Goal: Register for event/course

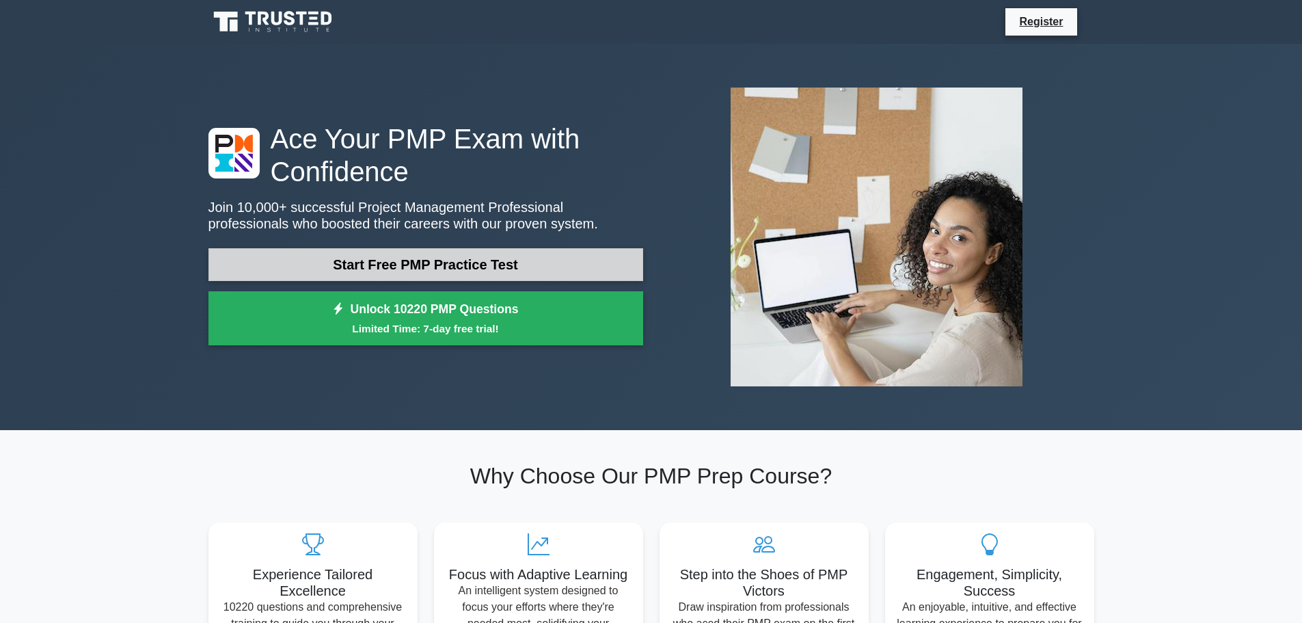
click at [288, 264] on link "Start Free PMP Practice Test" at bounding box center [425, 264] width 435 height 33
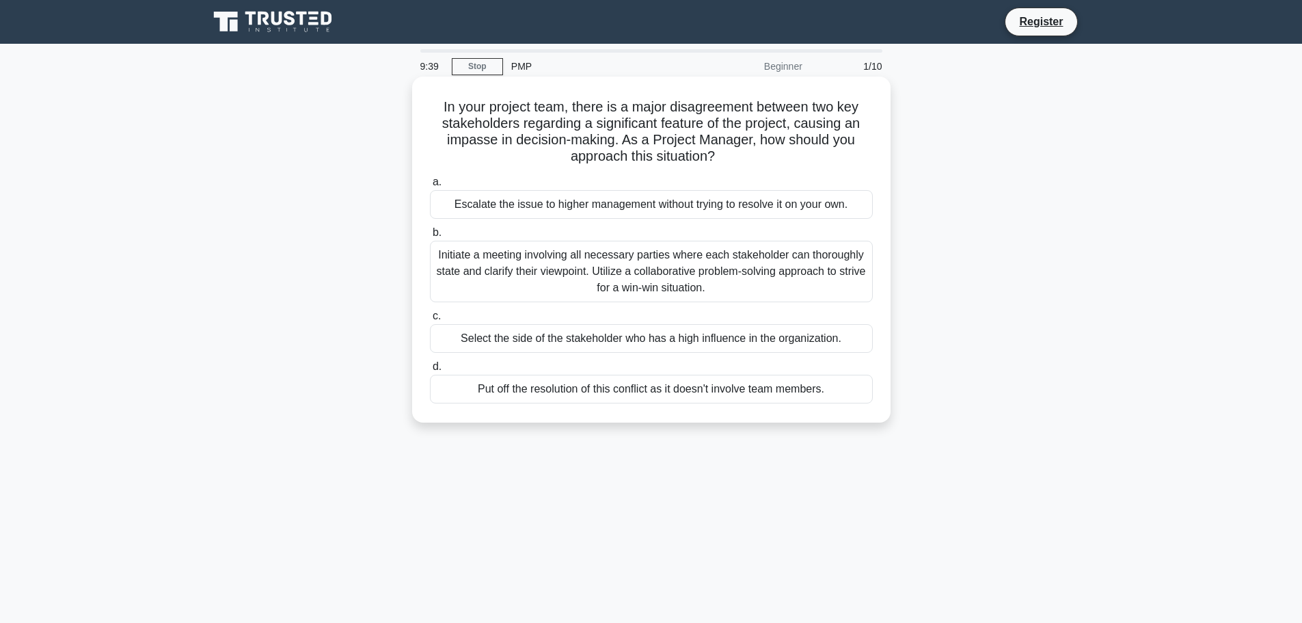
click at [459, 280] on div "Initiate a meeting involving all necessary parties where each stakeholder can t…" at bounding box center [651, 272] width 443 height 62
click at [430, 237] on input "b. Initiate a meeting involving all necessary parties where each stakeholder ca…" at bounding box center [430, 232] width 0 height 9
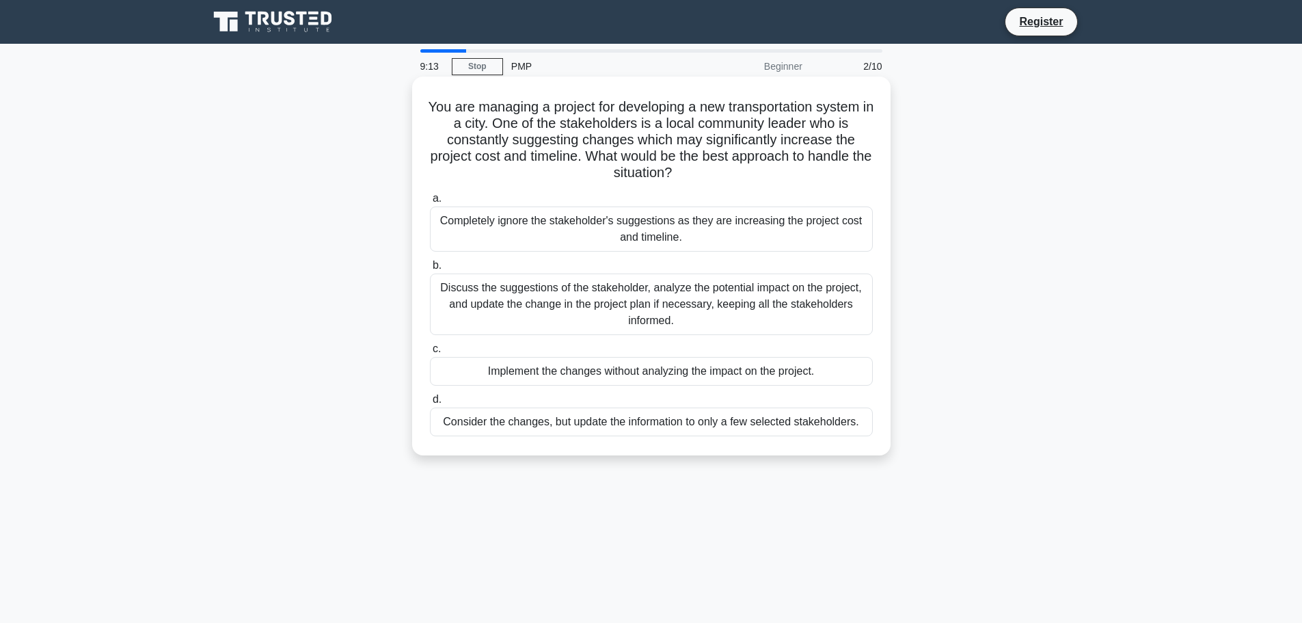
click at [467, 308] on div "Discuss the suggestions of the stakeholder, analyze the potential impact on the…" at bounding box center [651, 304] width 443 height 62
click at [430, 270] on input "b. Discuss the suggestions of the stakeholder, analyze the potential impact on …" at bounding box center [430, 265] width 0 height 9
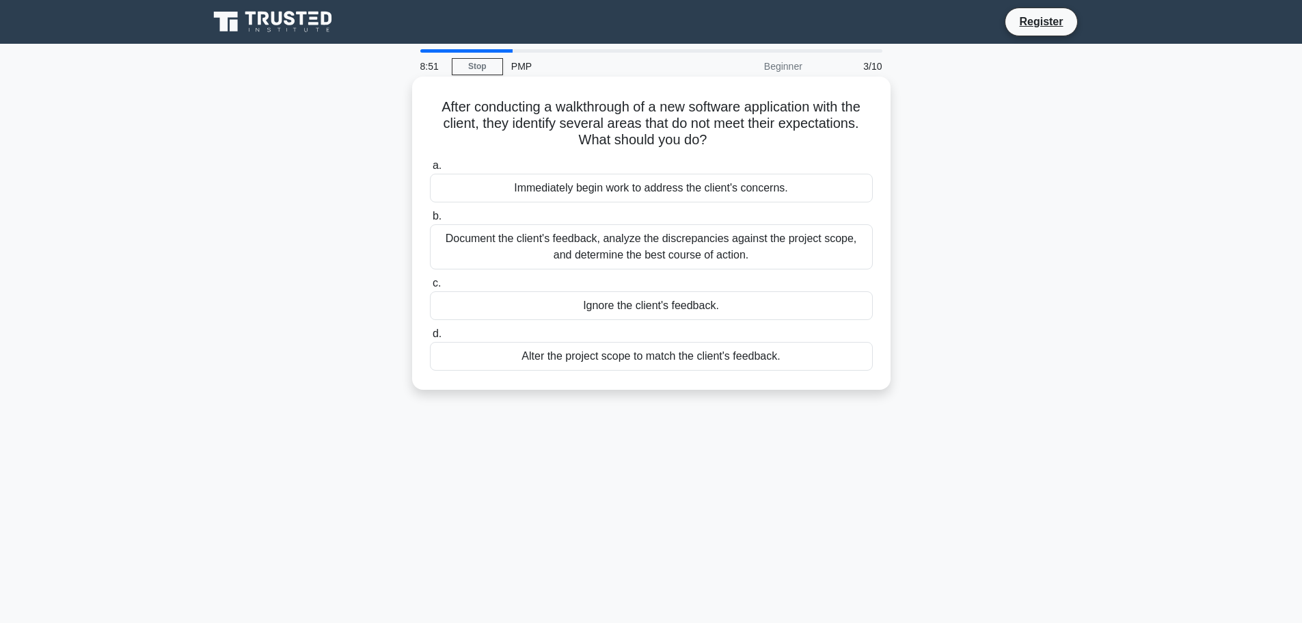
click at [478, 251] on div "Document the client's feedback, analyze the discrepancies against the project s…" at bounding box center [651, 246] width 443 height 45
click at [430, 221] on input "b. Document the client's feedback, analyze the discrepancies against the projec…" at bounding box center [430, 216] width 0 height 9
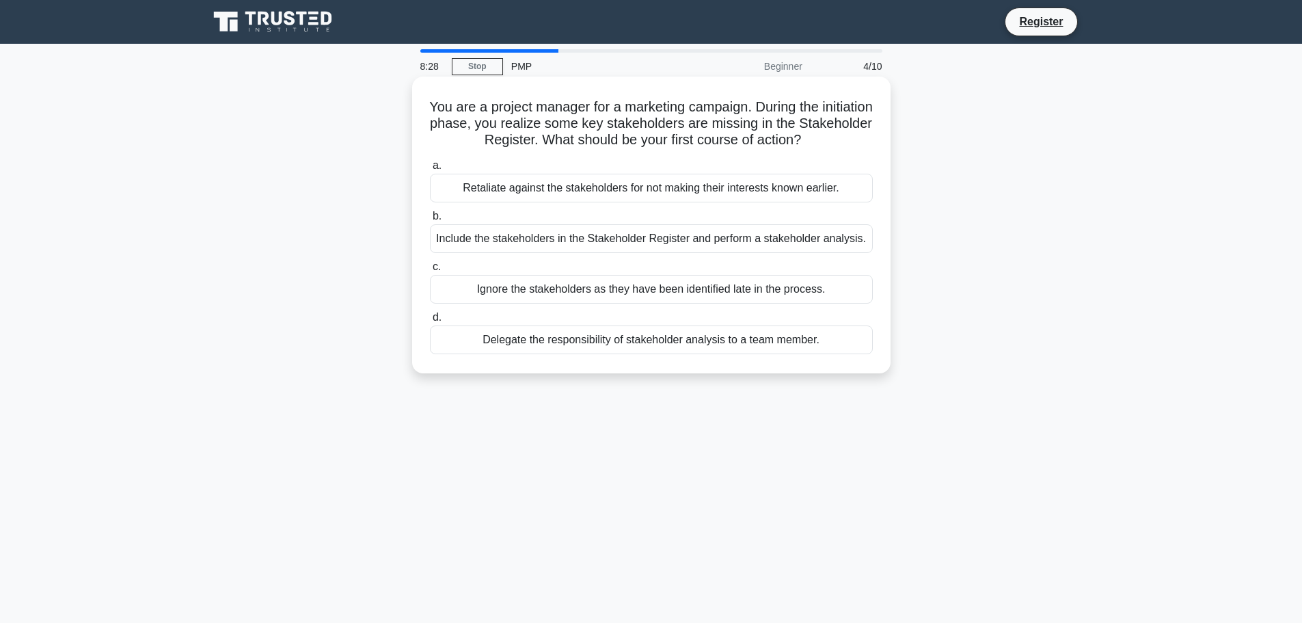
click at [489, 238] on div "Include the stakeholders in the Stakeholder Register and perform a stakeholder …" at bounding box center [651, 238] width 443 height 29
click at [430, 221] on input "b. Include the stakeholders in the Stakeholder Register and perform a stakehold…" at bounding box center [430, 216] width 0 height 9
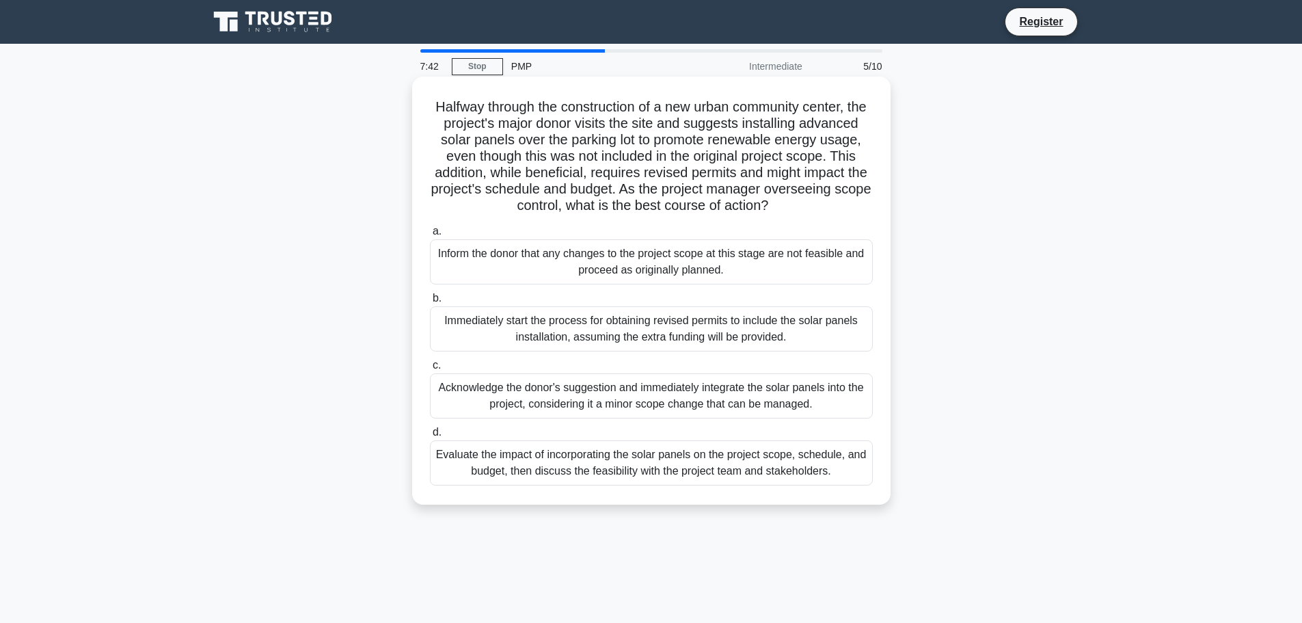
click at [444, 477] on div "Evaluate the impact of incorporating the solar panels on the project scope, sch…" at bounding box center [651, 462] width 443 height 45
click at [430, 437] on input "d. Evaluate the impact of incorporating the solar panels on the project scope, …" at bounding box center [430, 432] width 0 height 9
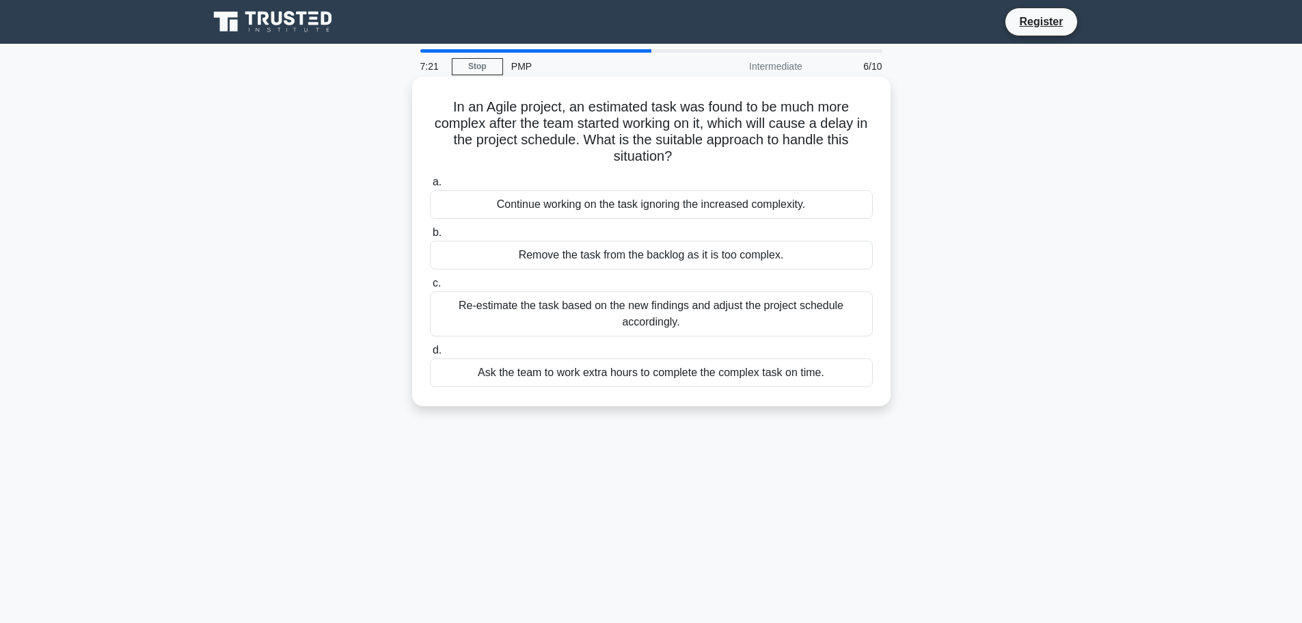
click at [489, 326] on div "Re-estimate the task based on the new findings and adjust the project schedule …" at bounding box center [651, 313] width 443 height 45
click at [430, 288] on input "c. Re-estimate the task based on the new findings and adjust the project schedu…" at bounding box center [430, 283] width 0 height 9
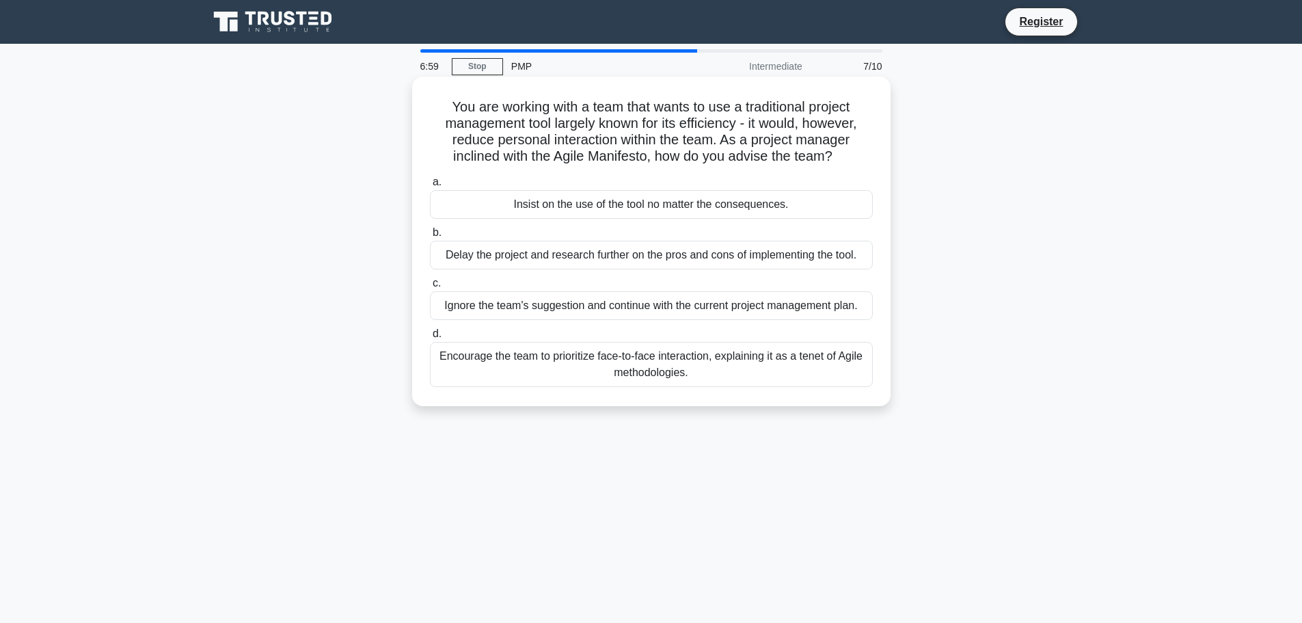
click at [467, 366] on div "Encourage the team to prioritize face-to-face interaction, explaining it as a t…" at bounding box center [651, 364] width 443 height 45
click at [430, 338] on input "d. Encourage the team to prioritize face-to-face interaction, explaining it as …" at bounding box center [430, 333] width 0 height 9
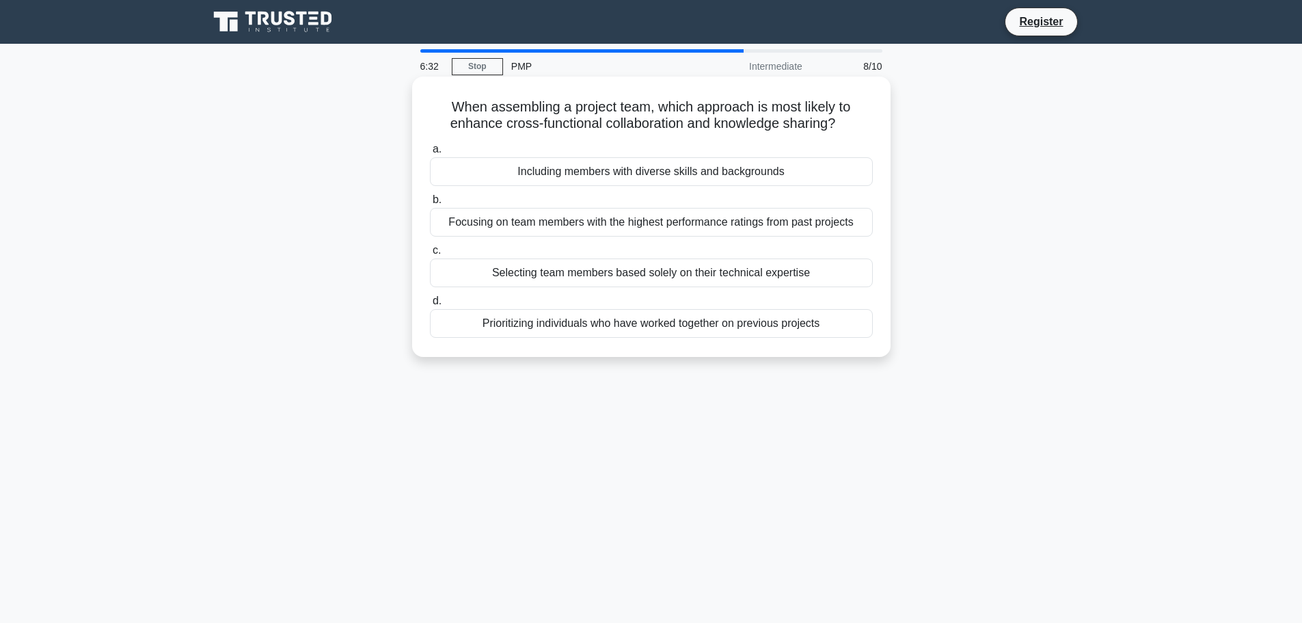
click at [492, 167] on div "Including members with diverse skills and backgrounds" at bounding box center [651, 171] width 443 height 29
click at [430, 154] on input "a. Including members with diverse skills and backgrounds" at bounding box center [430, 149] width 0 height 9
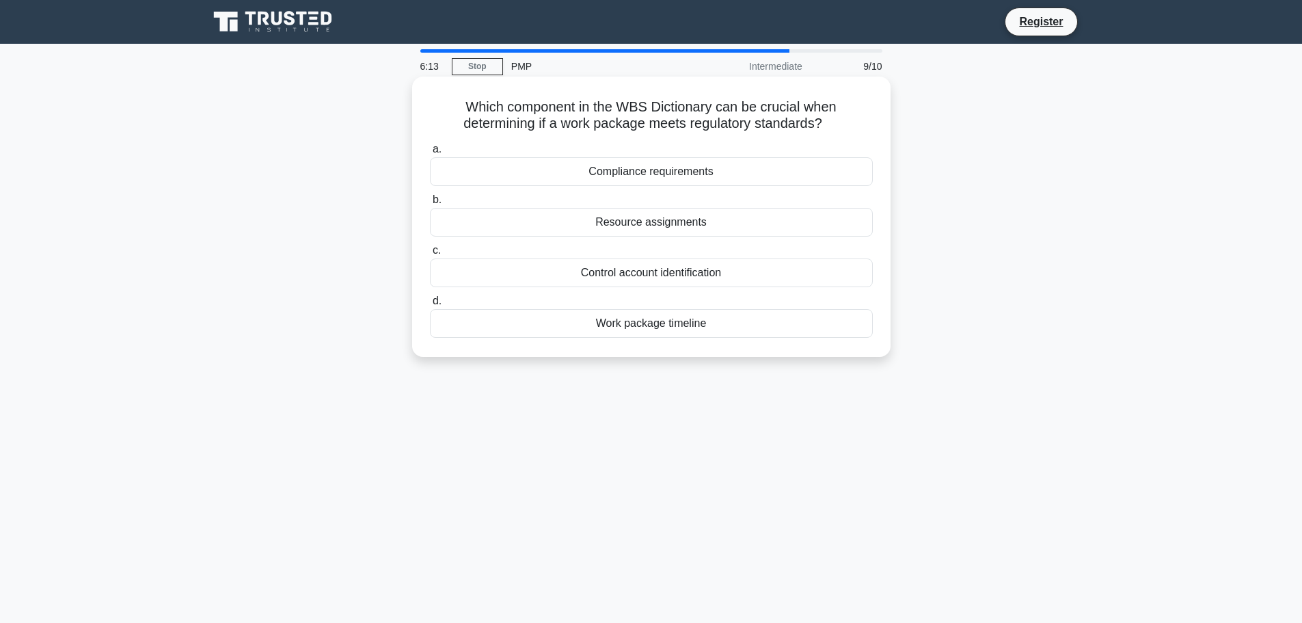
click at [581, 173] on div "Compliance requirements" at bounding box center [651, 171] width 443 height 29
click at [430, 154] on input "a. Compliance requirements" at bounding box center [430, 149] width 0 height 9
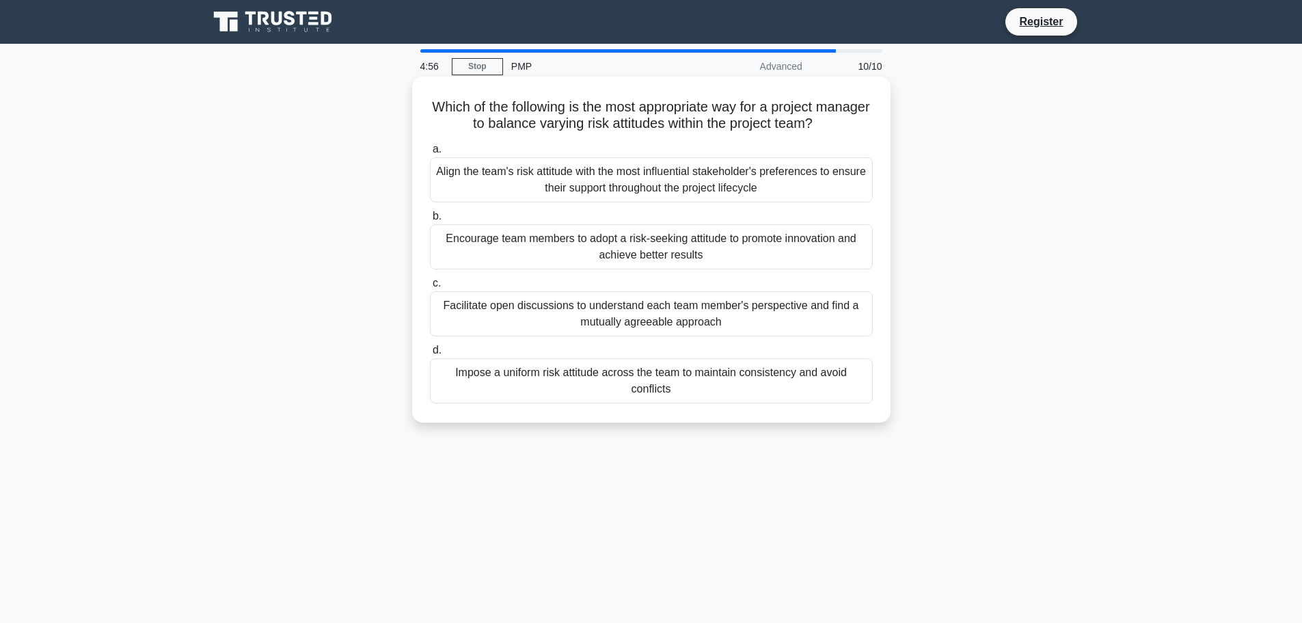
click at [502, 310] on div "Facilitate open discussions to understand each team member's perspective and fi…" at bounding box center [651, 313] width 443 height 45
click at [430, 288] on input "c. Facilitate open discussions to understand each team member's perspective and…" at bounding box center [430, 283] width 0 height 9
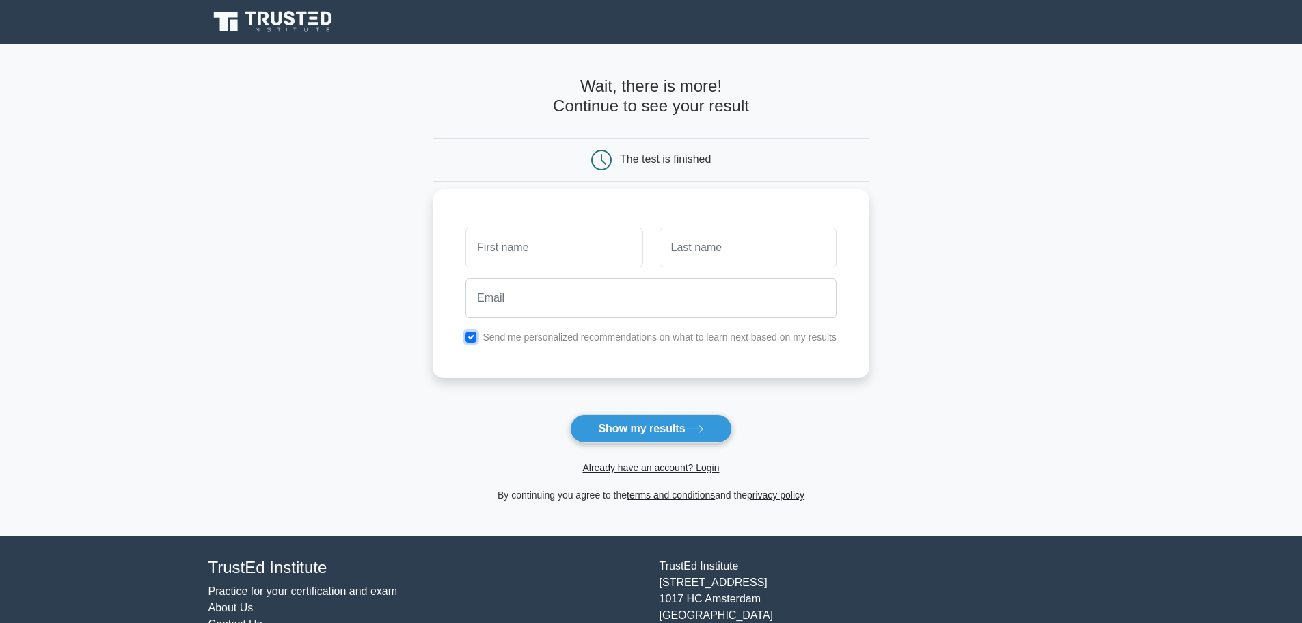
click at [474, 335] on input "checkbox" at bounding box center [470, 336] width 11 height 11
checkbox input "false"
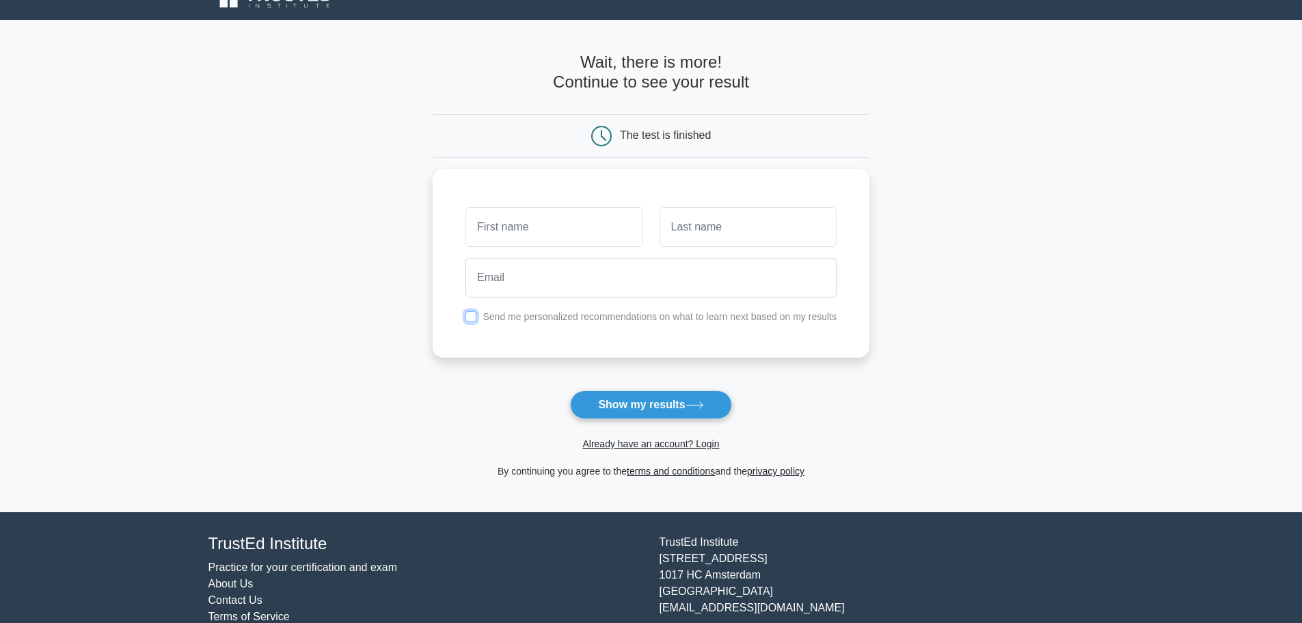
scroll to position [65, 0]
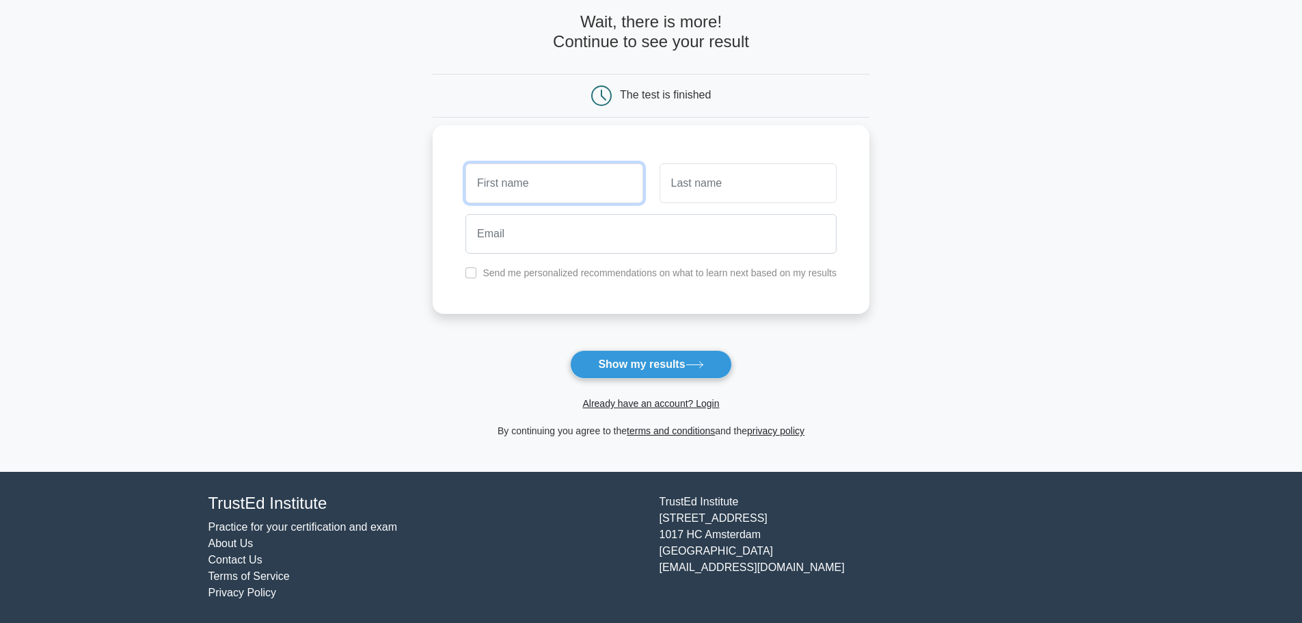
click at [497, 190] on input "text" at bounding box center [553, 183] width 177 height 40
type input "[PERSON_NAME]"
click at [719, 208] on div at bounding box center [650, 233] width 387 height 51
click at [705, 178] on input "text" at bounding box center [747, 183] width 177 height 40
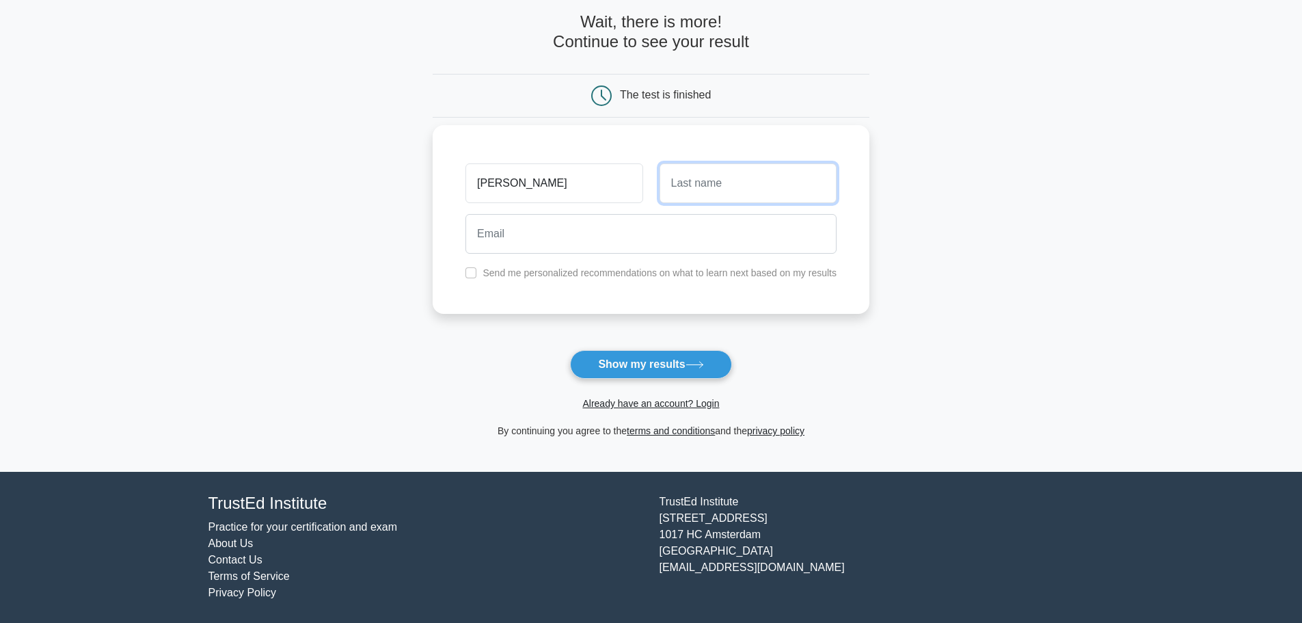
type input "[PERSON_NAME]"
click at [616, 230] on input "email" at bounding box center [650, 234] width 371 height 40
type input "[EMAIL_ADDRESS][DOMAIN_NAME]"
click at [609, 357] on button "Show my results" at bounding box center [650, 364] width 161 height 29
